Goal: Transaction & Acquisition: Purchase product/service

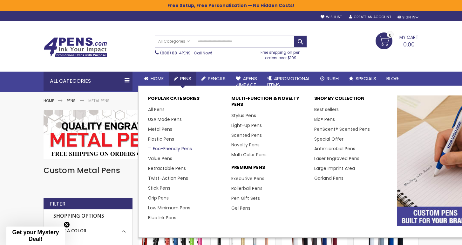
click at [160, 145] on link "Eco-Friendly Pens" at bounding box center [170, 148] width 44 height 6
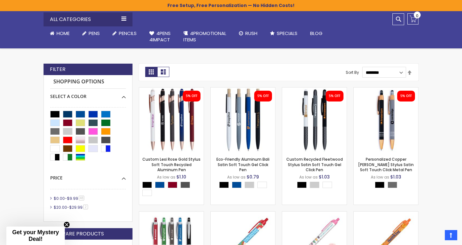
scroll to position [127, 0]
click at [384, 72] on select "**********" at bounding box center [384, 72] width 44 height 11
select select "*****"
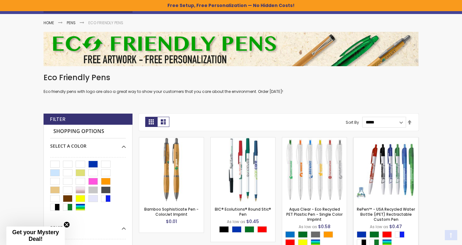
scroll to position [92, 0]
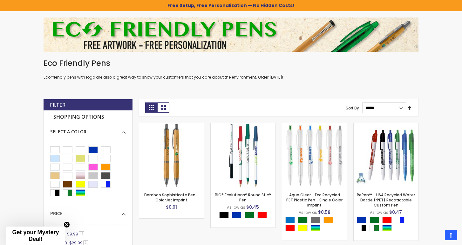
click at [410, 109] on link "Set Descending Direction" at bounding box center [409, 108] width 5 height 7
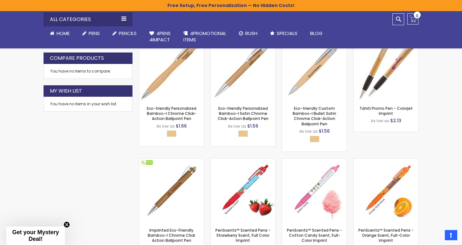
scroll to position [309, 0]
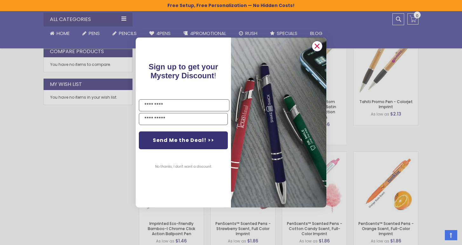
click at [318, 46] on icon "Close dialog" at bounding box center [317, 46] width 4 height 4
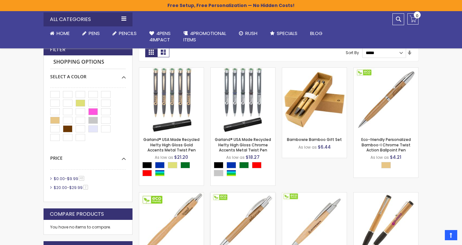
scroll to position [132, 0]
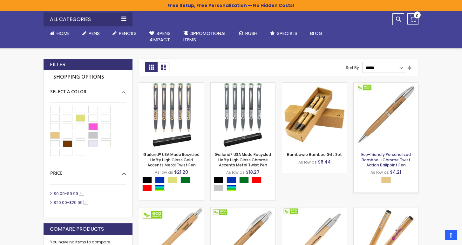
click at [390, 157] on link "Eco-friendly Personalized Bamboo-I Chrome Twist Action Ballpoint Pen" at bounding box center [386, 160] width 50 height 16
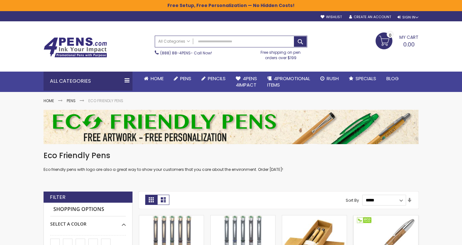
scroll to position [0, 0]
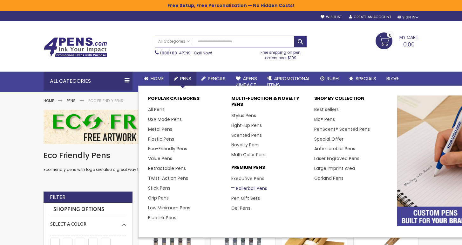
click at [245, 185] on link "Rollerball Pens" at bounding box center [249, 188] width 36 height 6
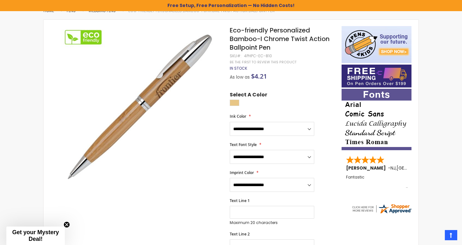
scroll to position [90, 0]
click at [262, 127] on select "**********" at bounding box center [272, 129] width 85 height 14
select select "*****"
click at [264, 153] on select "**********" at bounding box center [272, 157] width 85 height 14
select select "*****"
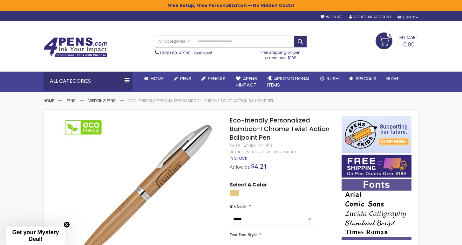
scroll to position [0, 0]
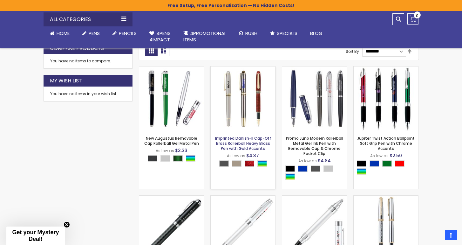
scroll to position [99, 0]
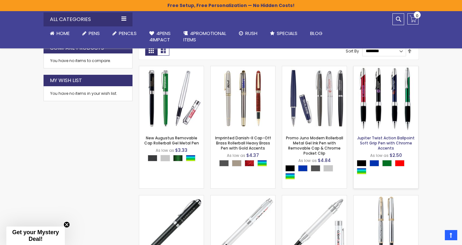
click at [379, 138] on link "Jupiter Twist Action Ballpoint Soft Grip Pen with Chrome Accents" at bounding box center [386, 143] width 58 height 16
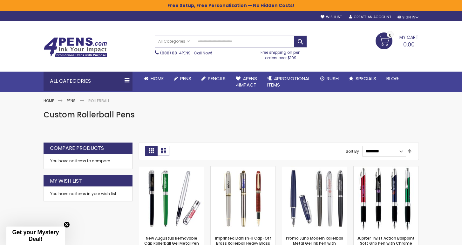
scroll to position [0, 0]
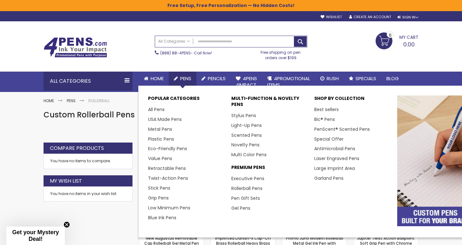
click at [186, 78] on span "Pens" at bounding box center [185, 78] width 11 height 7
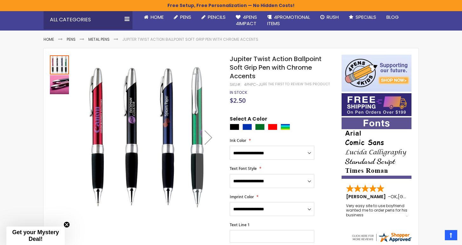
scroll to position [44, 0]
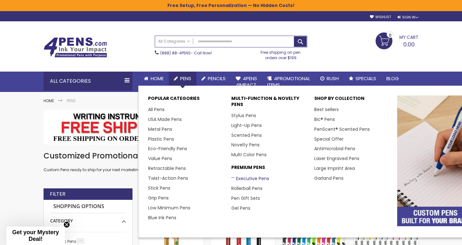
click at [244, 178] on link "Executive Pens" at bounding box center [250, 178] width 38 height 6
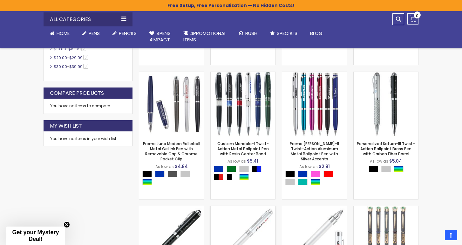
scroll to position [216, 0]
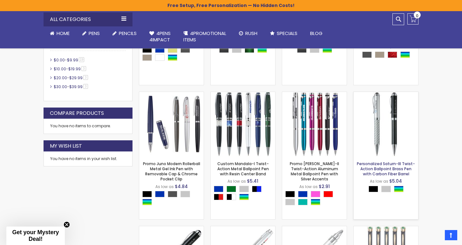
click at [388, 168] on link "Personalized Saturn-III Twist-Action Ballpoint Brass Pen with Carbon Fiber Barr…" at bounding box center [386, 169] width 58 height 16
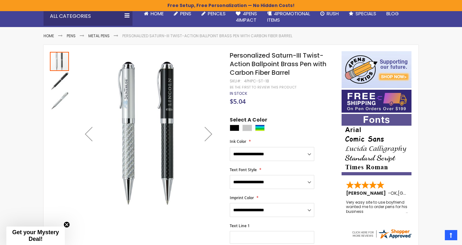
scroll to position [66, 0]
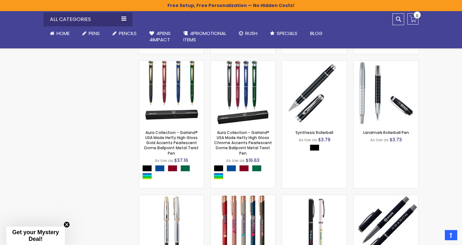
scroll to position [785, 0]
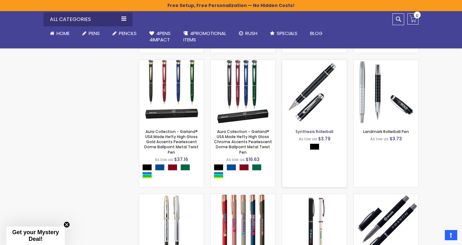
click at [316, 129] on link "Synthesis Rollerball" at bounding box center [315, 131] width 38 height 5
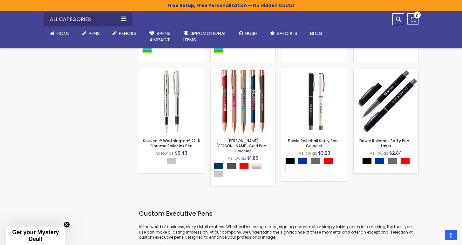
scroll to position [915, 0]
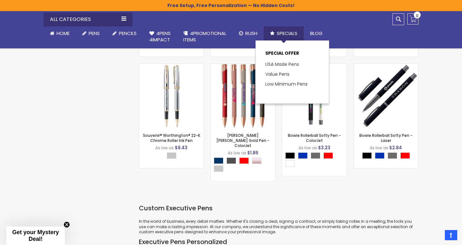
click at [286, 33] on span "Specials" at bounding box center [287, 33] width 21 height 7
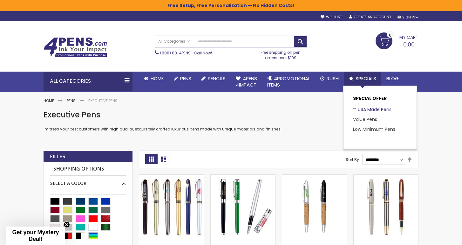
click link "USA Made Pens"
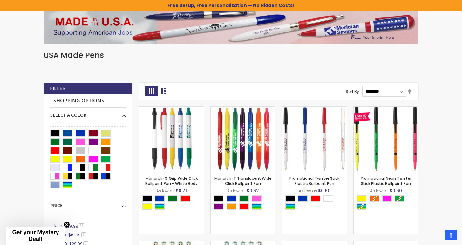
scroll to position [93, 0]
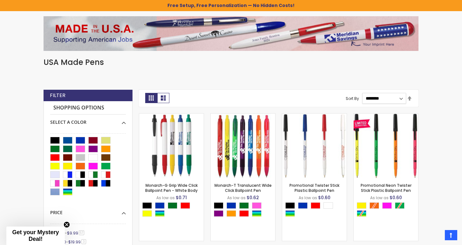
click at [401, 100] on select "**********" at bounding box center [384, 98] width 44 height 11
select select "*****"
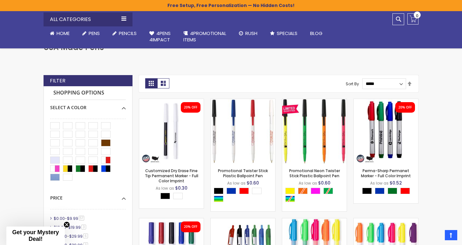
scroll to position [98, 0]
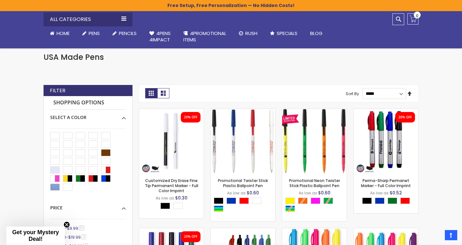
click at [410, 94] on link "Set Descending Direction" at bounding box center [409, 93] width 5 height 7
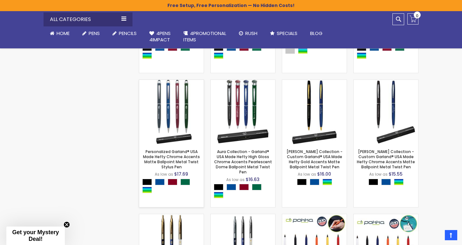
scroll to position [394, 0]
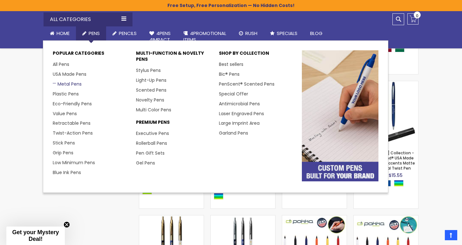
click at [67, 84] on link "Metal Pens" at bounding box center [67, 84] width 29 height 6
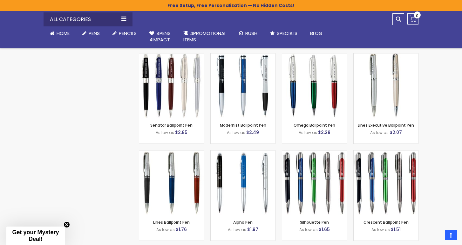
scroll to position [933, 0]
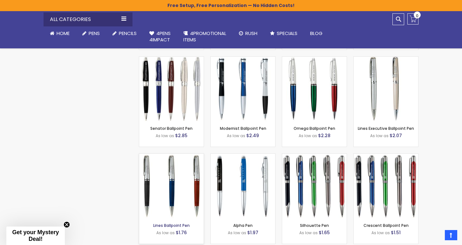
click at [169, 223] on link "Lines Ballpoint Pen" at bounding box center [171, 225] width 37 height 5
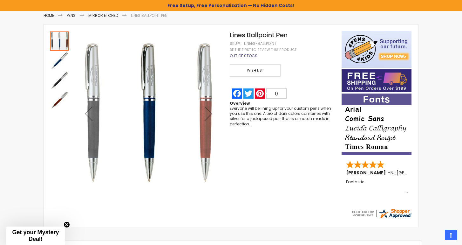
scroll to position [84, 0]
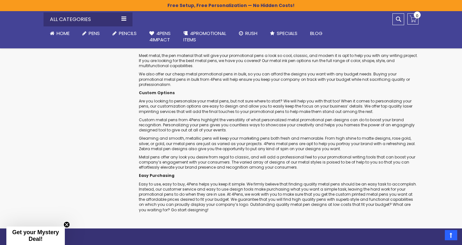
scroll to position [975, 0]
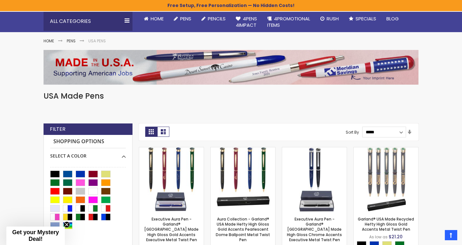
scroll to position [59, 0]
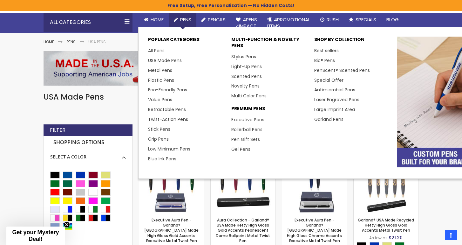
click at [160, 88] on link "Eco-Friendly Pens" at bounding box center [167, 89] width 39 height 6
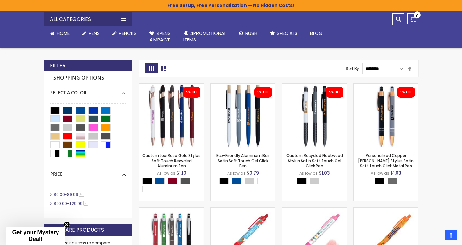
scroll to position [137, 0]
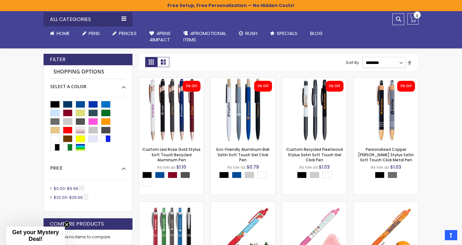
click at [382, 63] on select "**********" at bounding box center [384, 62] width 44 height 11
select select "*****"
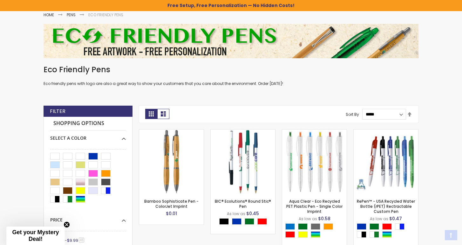
scroll to position [92, 0]
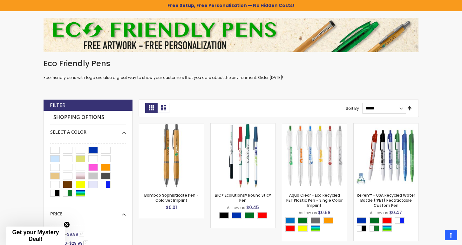
click at [410, 108] on link "Set Descending Direction" at bounding box center [409, 108] width 5 height 7
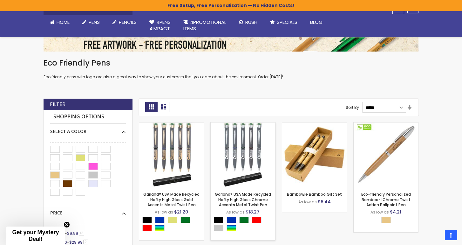
scroll to position [171, 0]
